Goal: Information Seeking & Learning: Learn about a topic

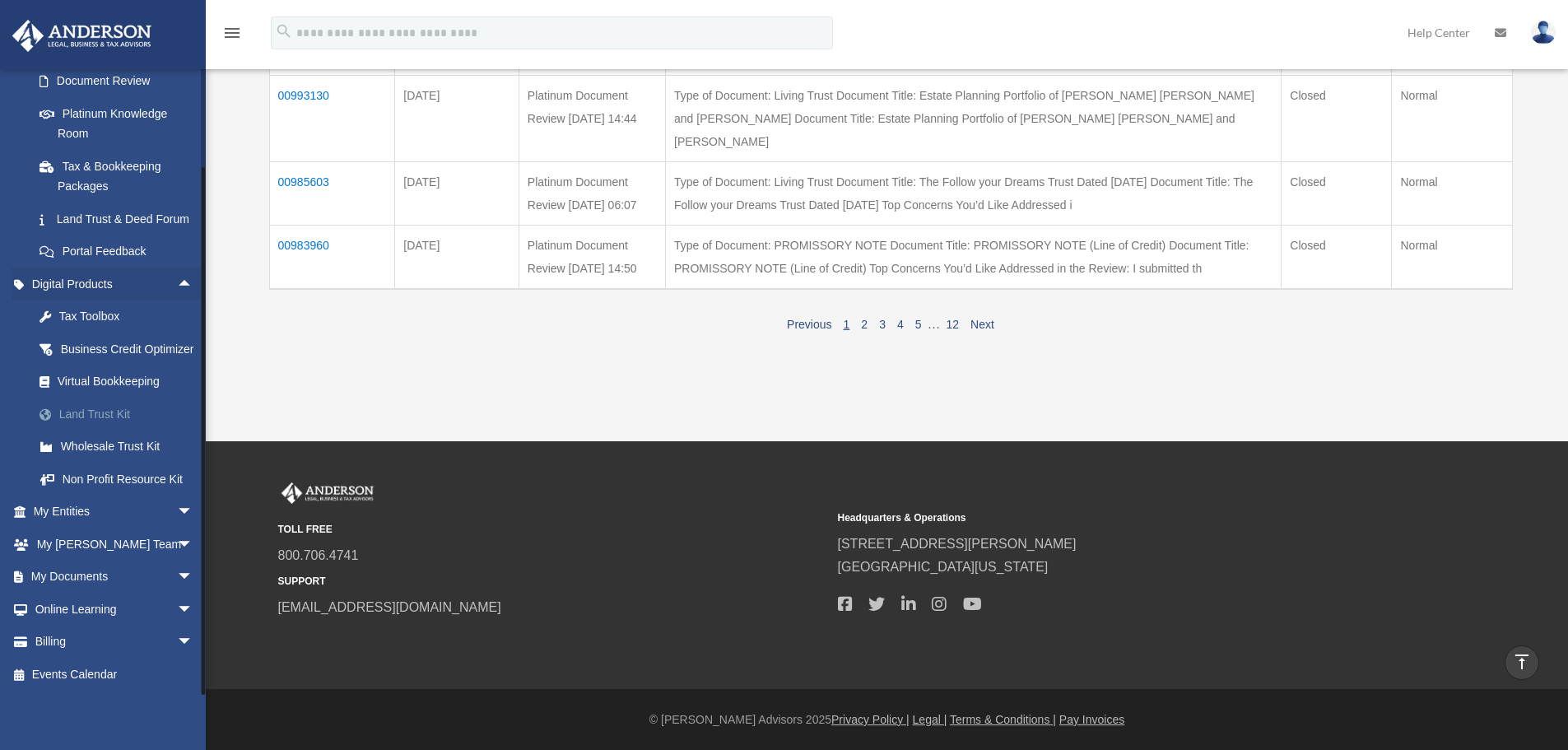
scroll to position [341, 0]
click at [97, 677] on link "Events Calendar" at bounding box center [115, 674] width 207 height 33
click at [68, 607] on link "Online Learning arrow_drop_down" at bounding box center [115, 609] width 207 height 33
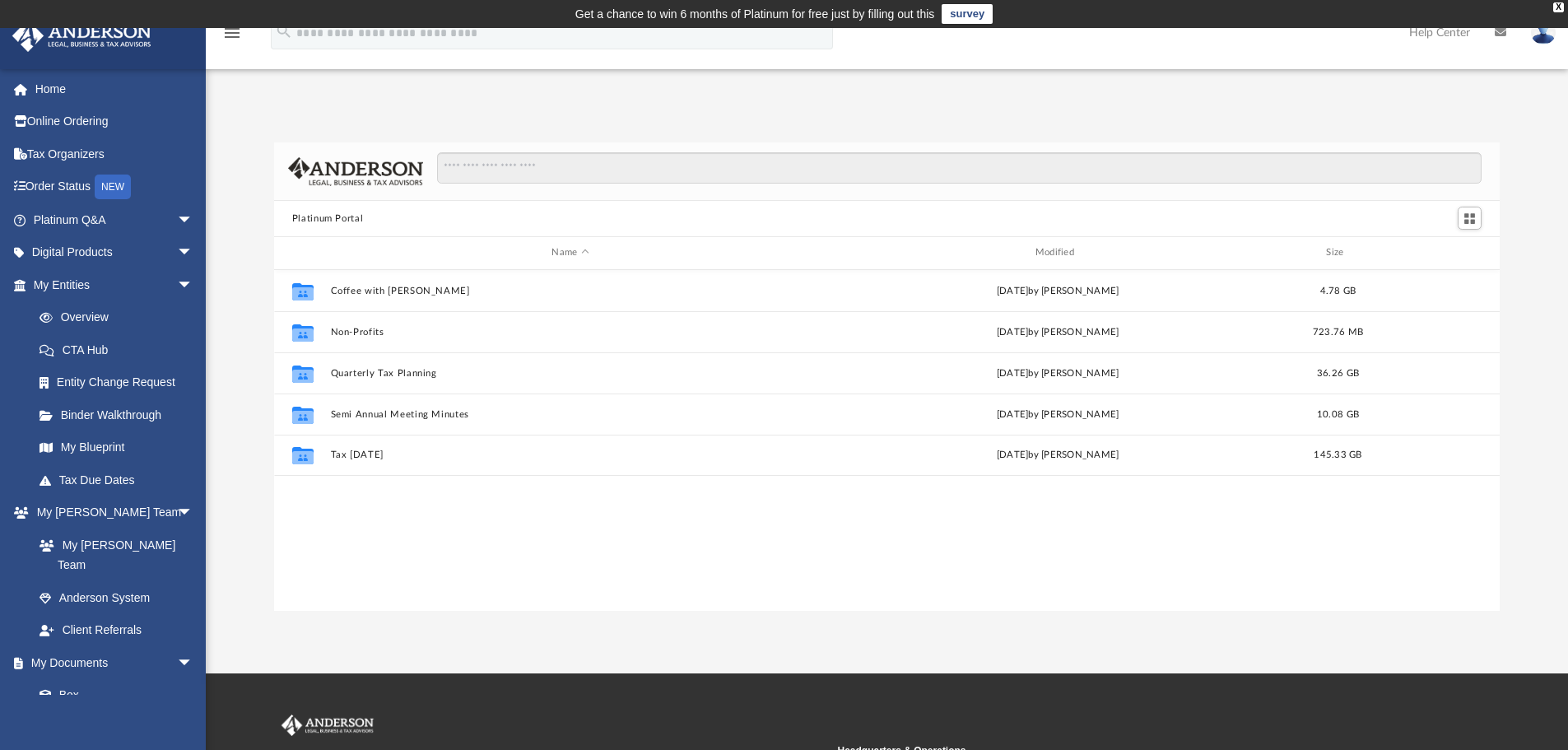
scroll to position [362, 1213]
click at [177, 253] on span "arrow_drop_down" at bounding box center [193, 253] width 33 height 34
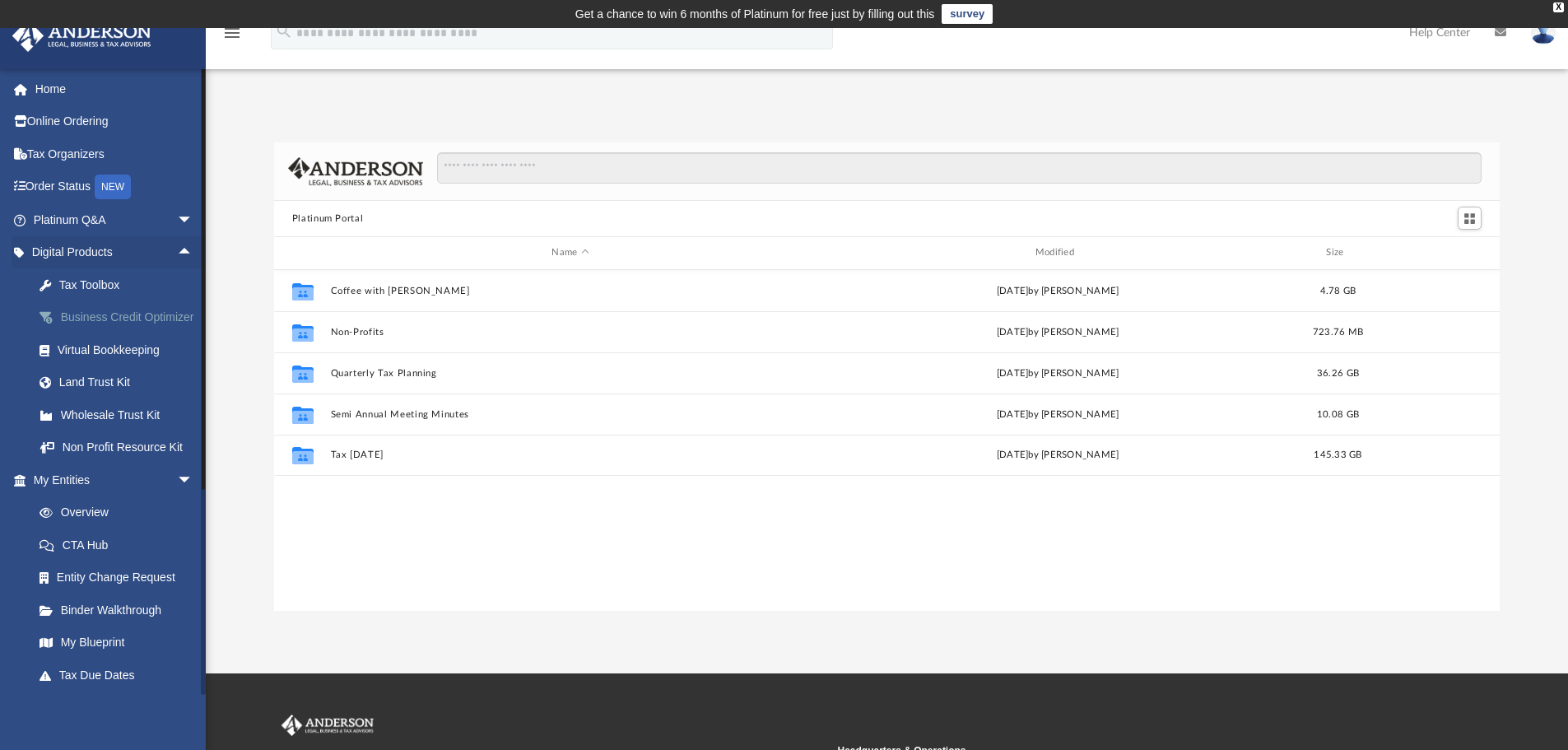
click at [72, 326] on div "Business Credit Optimizer" at bounding box center [128, 317] width 140 height 21
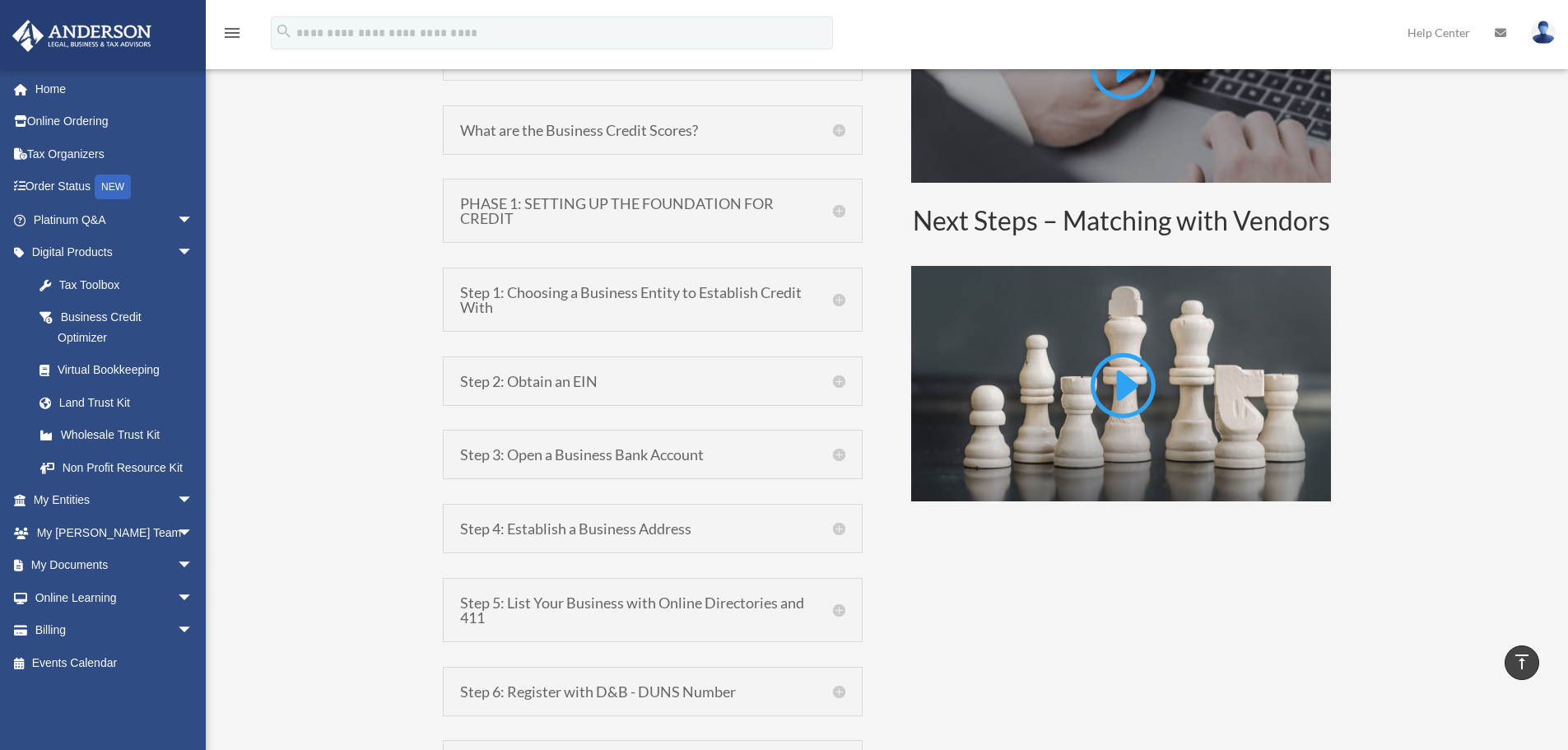
scroll to position [1070, 0]
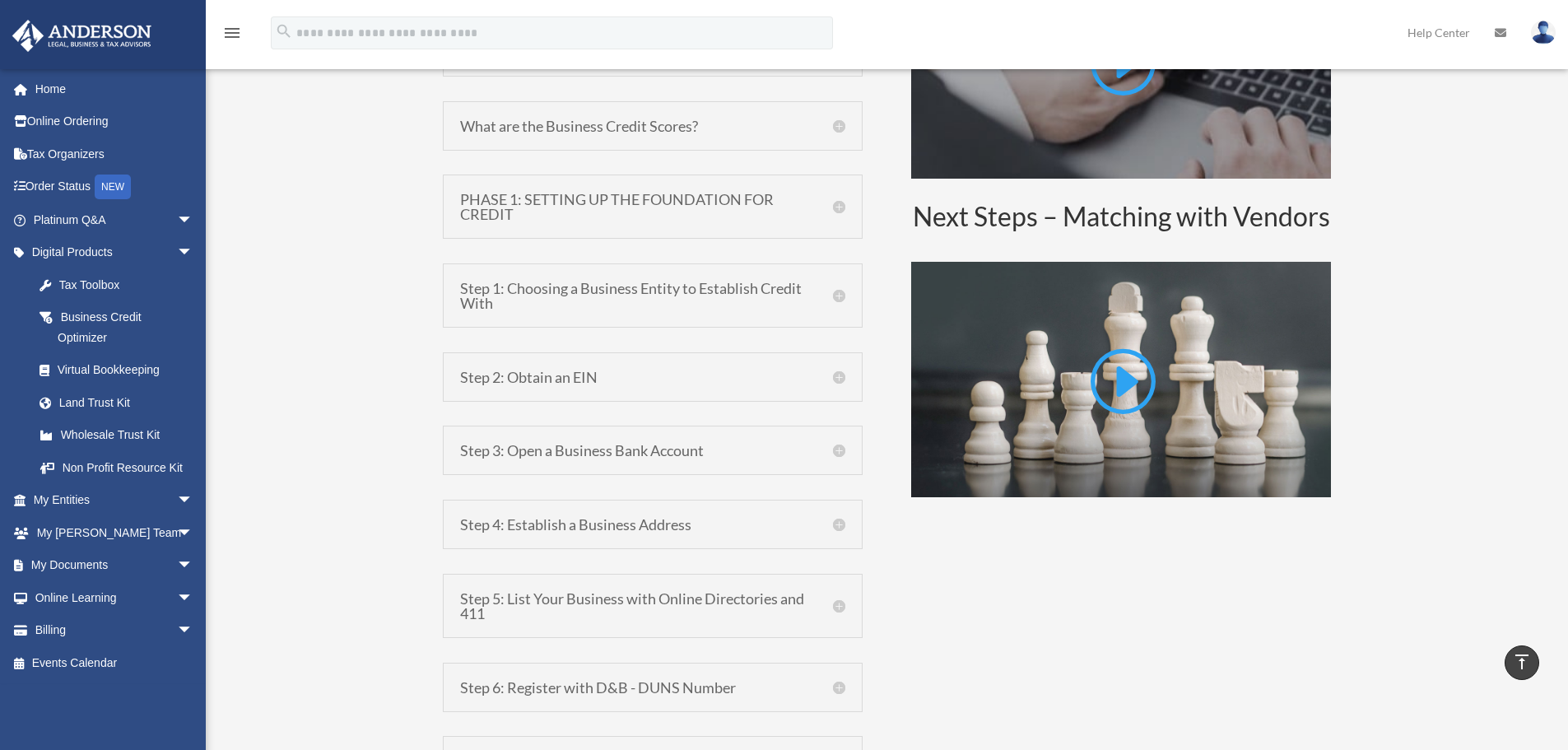
click at [841, 451] on h5 "Step 3: Open a Business Bank Account" at bounding box center [653, 450] width 385 height 15
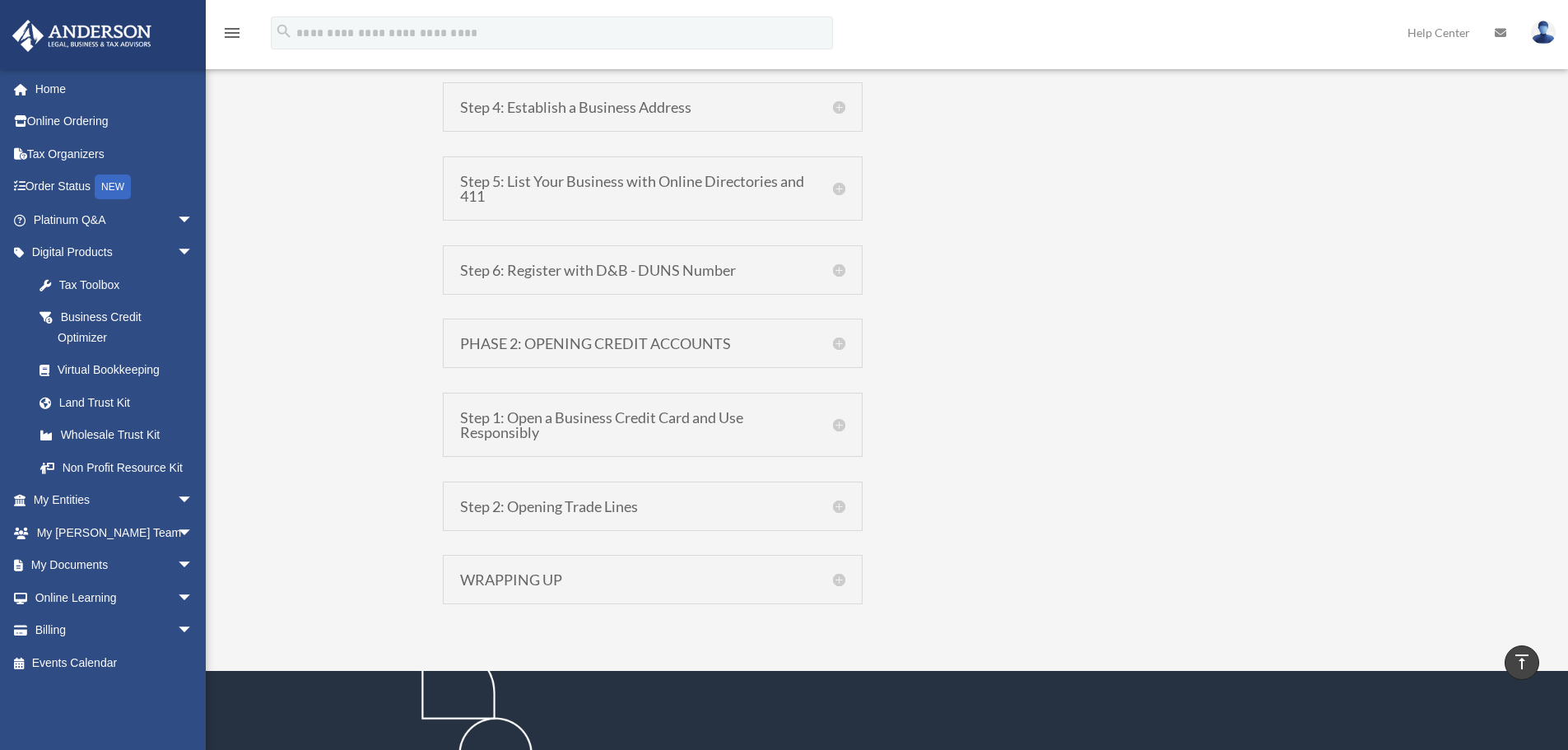
scroll to position [1646, 0]
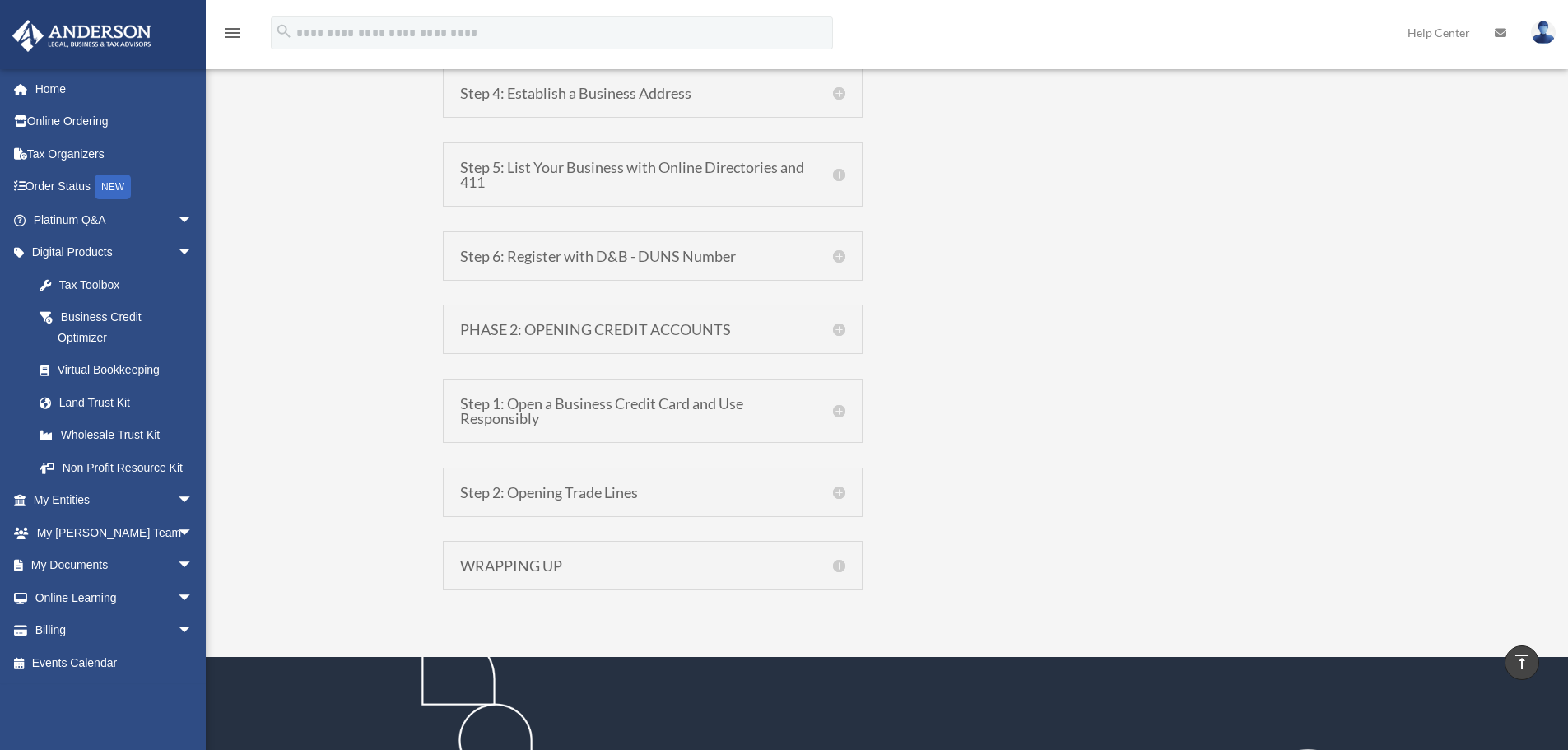
click at [819, 342] on div "PHASE 2: OPENING CREDIT ACCOUNTS Phase 2: Building Business Credit Now that you…" at bounding box center [653, 328] width 420 height 49
click at [819, 331] on h5 "PHASE 2: OPENING CREDIT ACCOUNTS" at bounding box center [653, 328] width 385 height 15
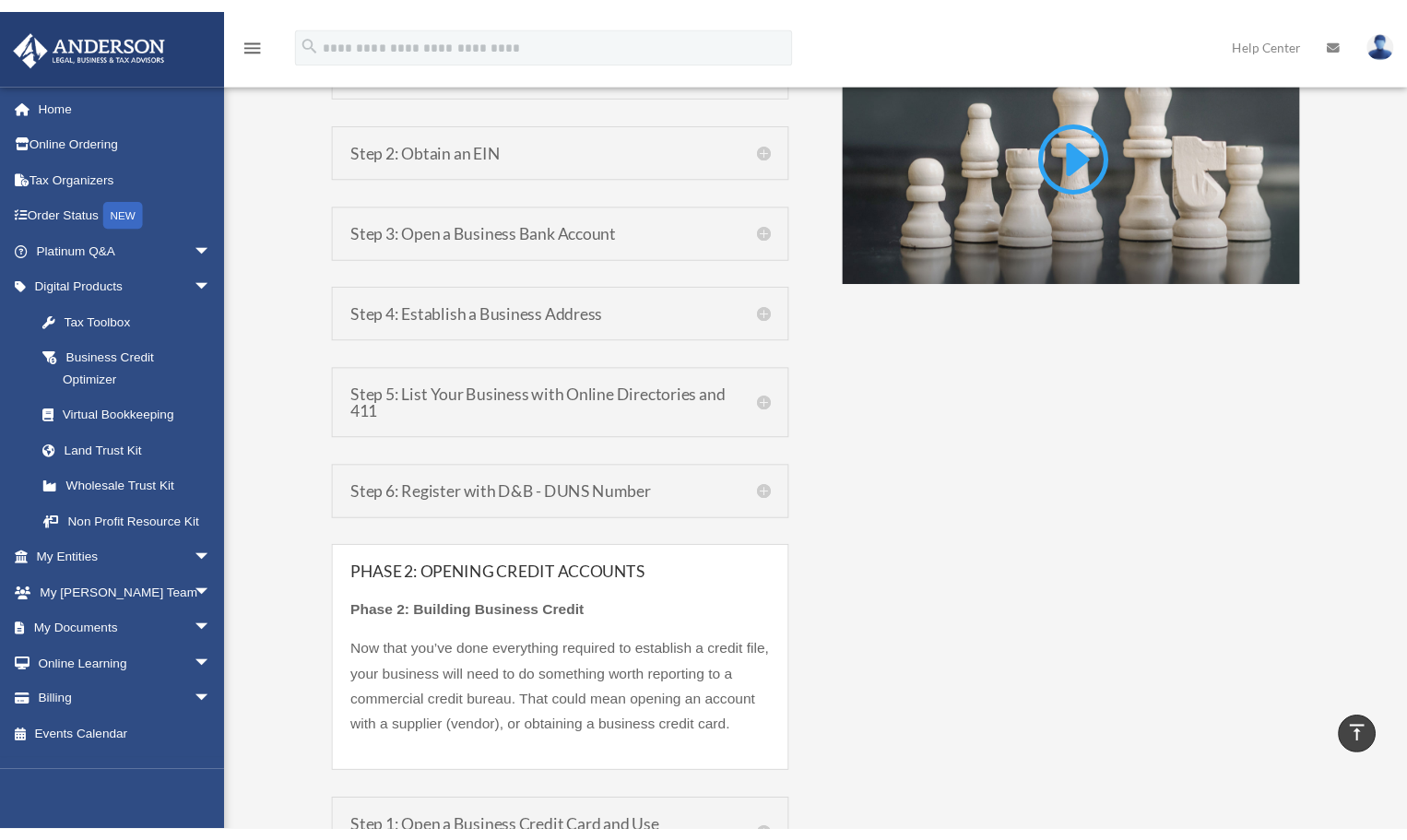
scroll to position [1424, 0]
